Goal: Navigation & Orientation: Find specific page/section

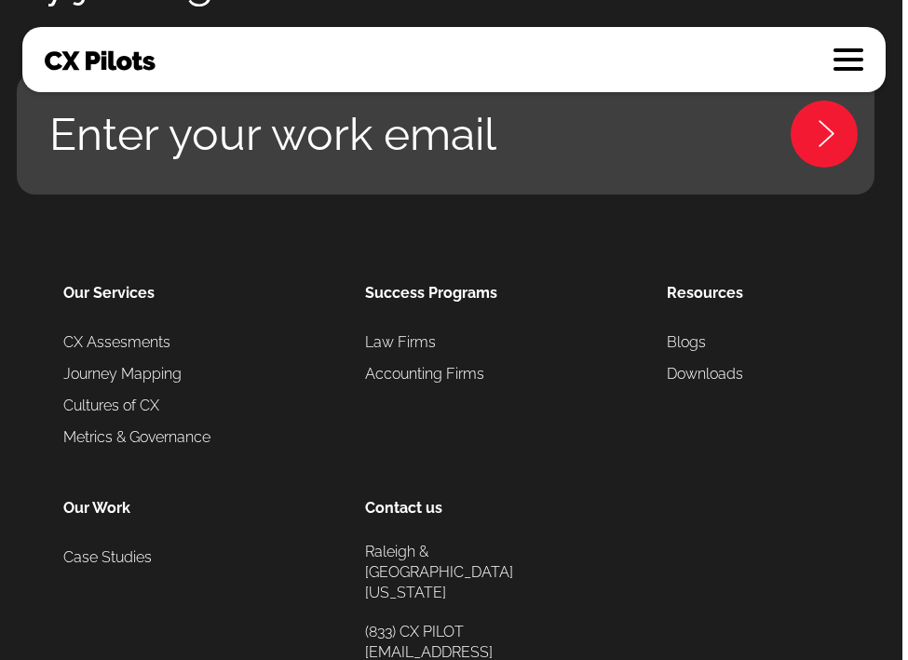
scroll to position [5478, 0]
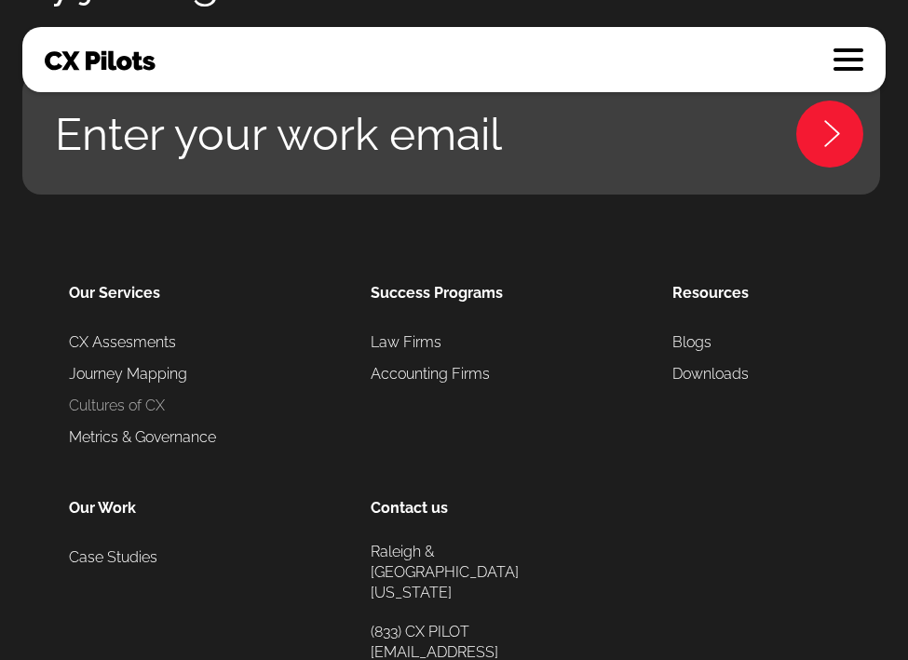
click at [138, 406] on link "Cultures of CX" at bounding box center [117, 406] width 96 height 32
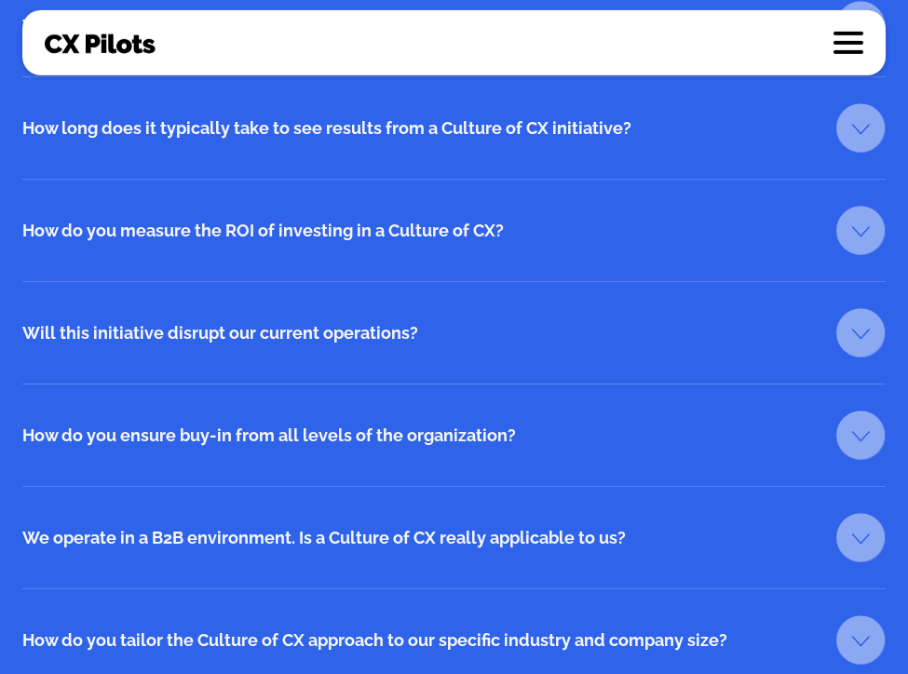
scroll to position [3005, 0]
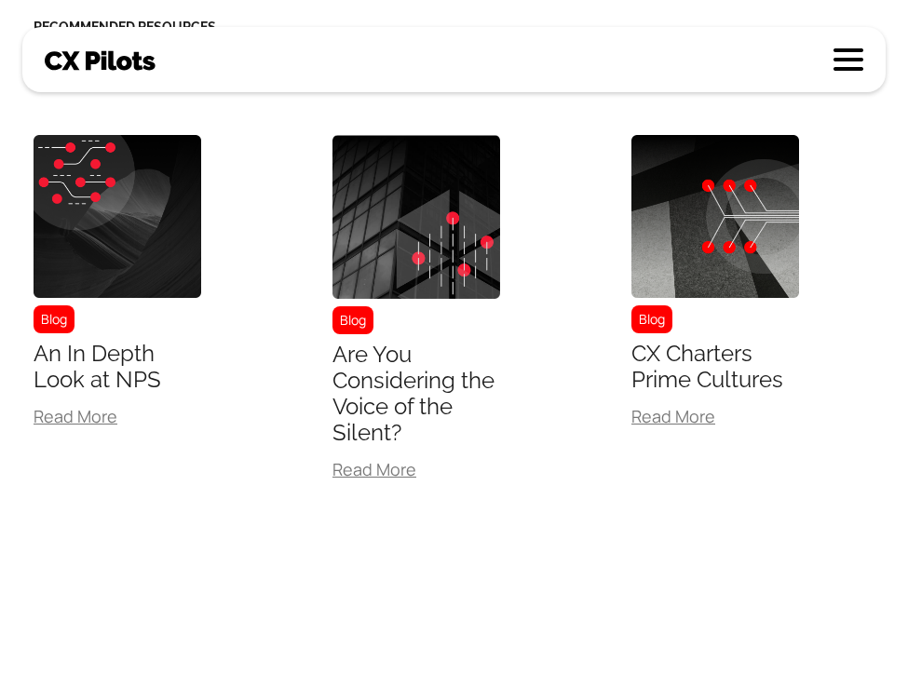
scroll to position [6252, 0]
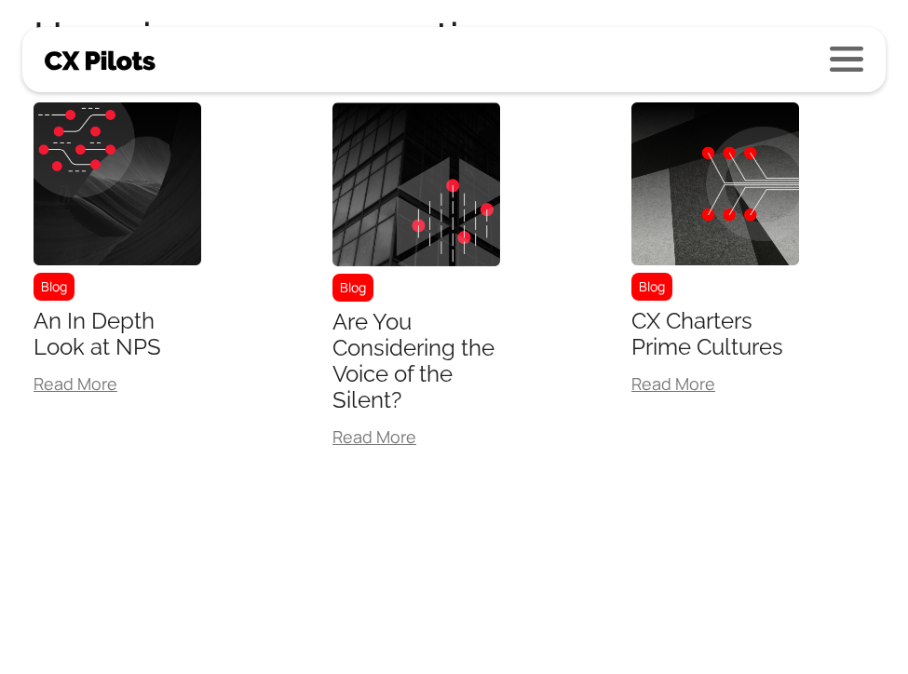
click at [858, 68] on link at bounding box center [847, 60] width 34 height 26
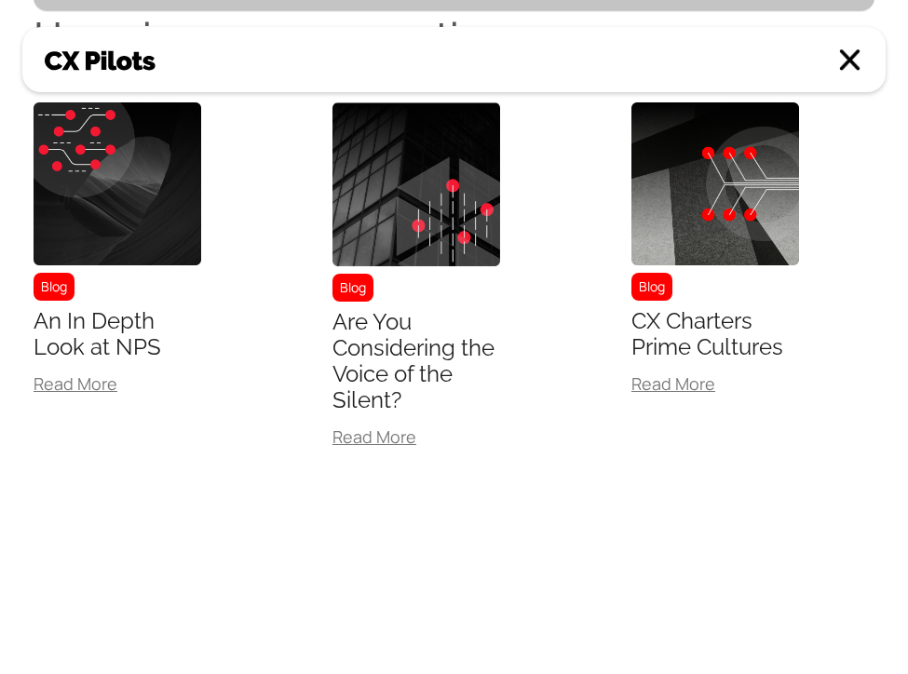
click at [857, 68] on link at bounding box center [849, 59] width 27 height 22
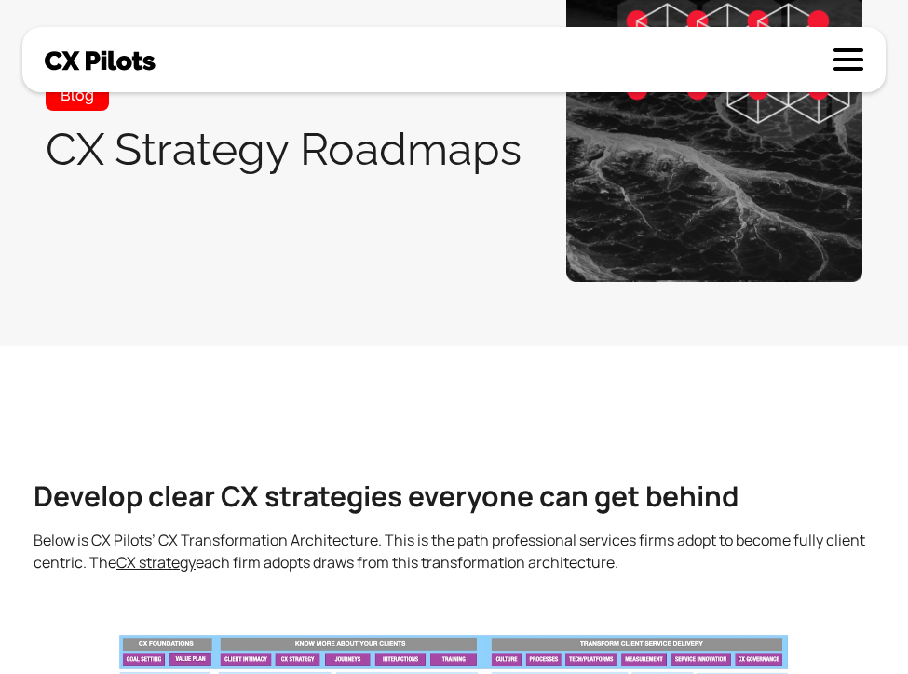
scroll to position [0, 0]
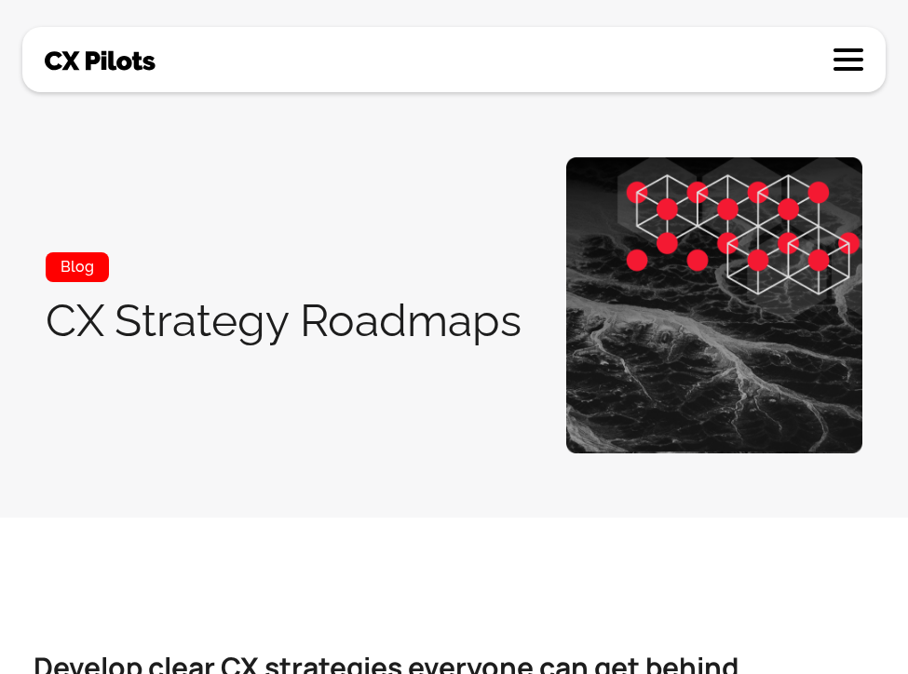
click at [79, 60] on img at bounding box center [101, 60] width 112 height 22
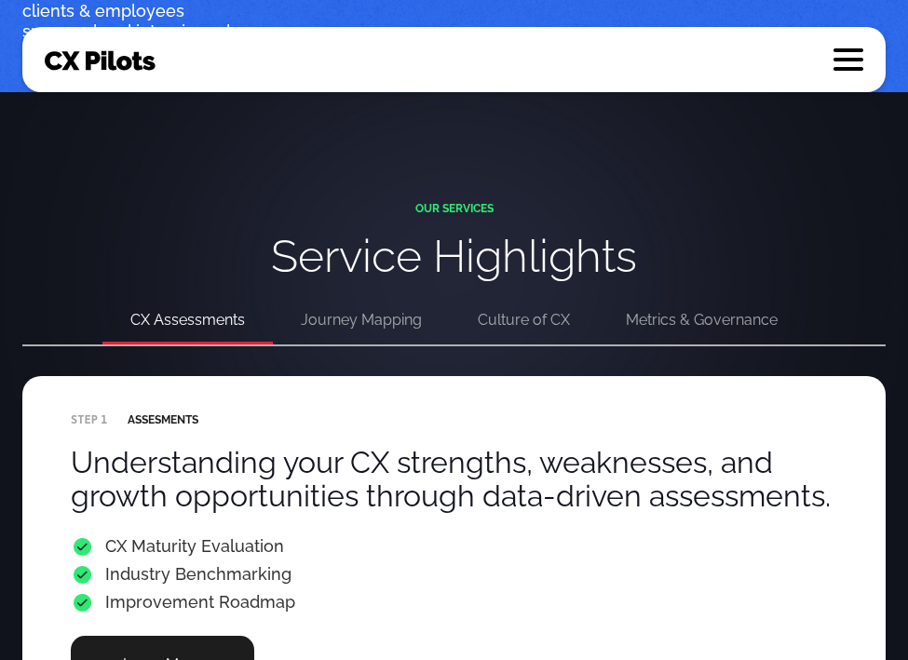
scroll to position [3491, 0]
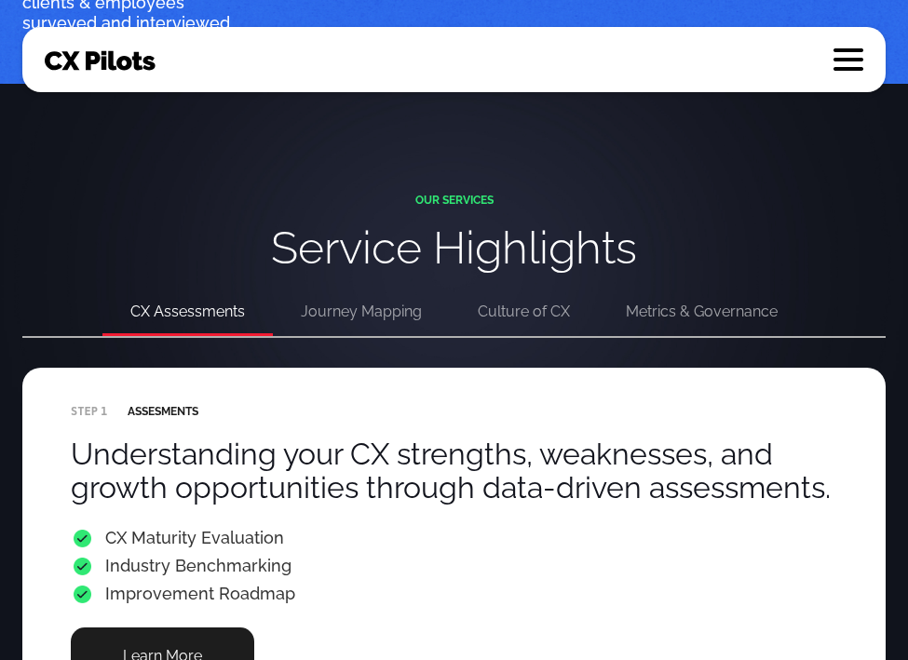
click at [378, 317] on div "Journey Mapping" at bounding box center [361, 312] width 121 height 26
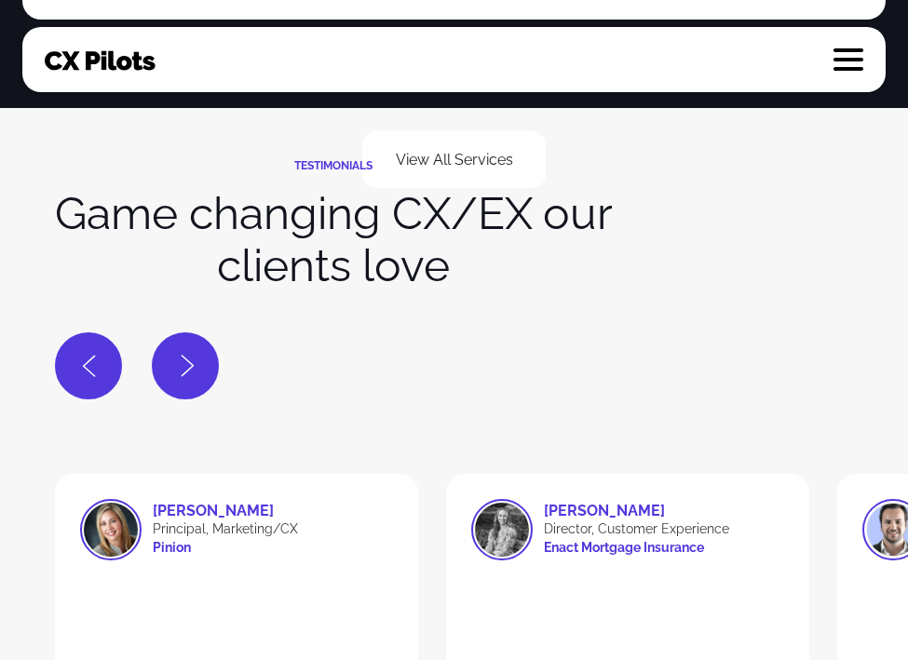
scroll to position [4248, 0]
